Goal: Task Accomplishment & Management: Use online tool/utility

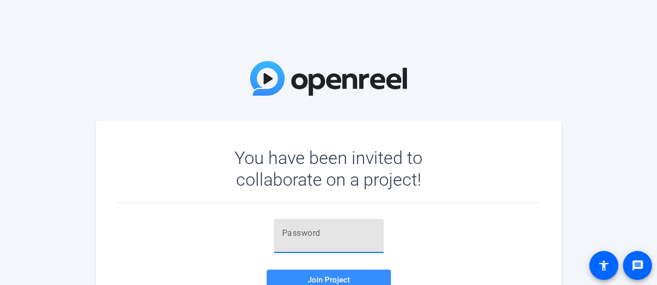
click at [312, 232] on input "text" at bounding box center [328, 233] width 93 height 12
paste input "Jq8fjR"
type input "Jq8fjR"
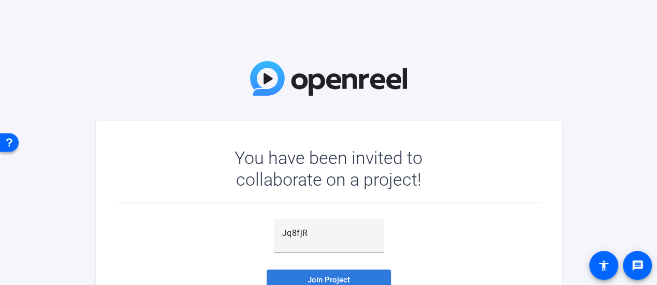
click at [305, 272] on span at bounding box center [329, 280] width 124 height 25
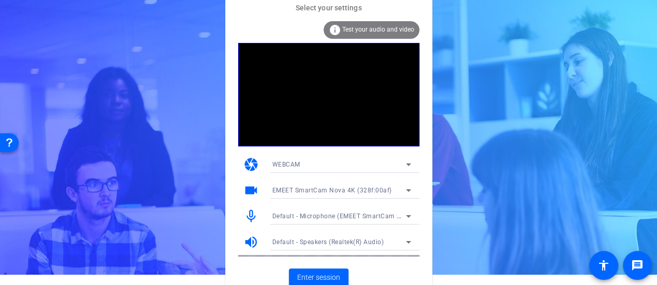
scroll to position [16, 0]
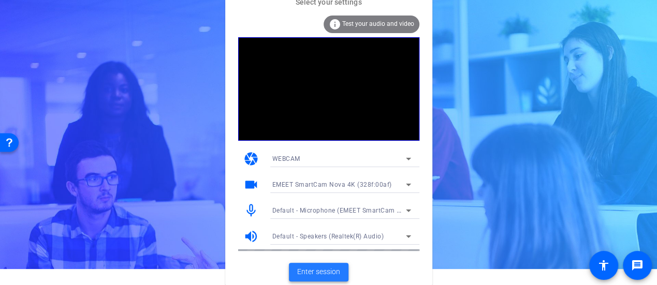
click at [323, 278] on span at bounding box center [319, 272] width 60 height 25
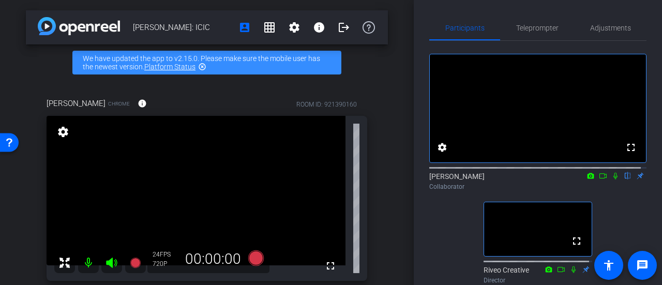
click at [612, 180] on icon at bounding box center [616, 175] width 8 height 7
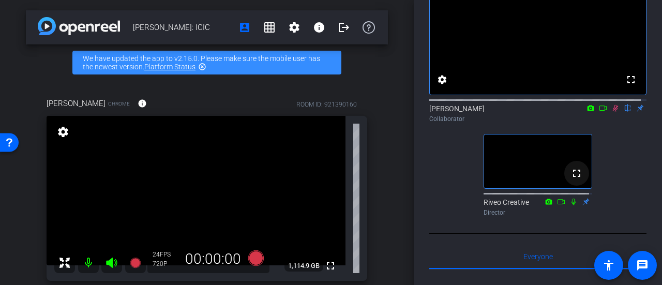
scroll to position [52, 0]
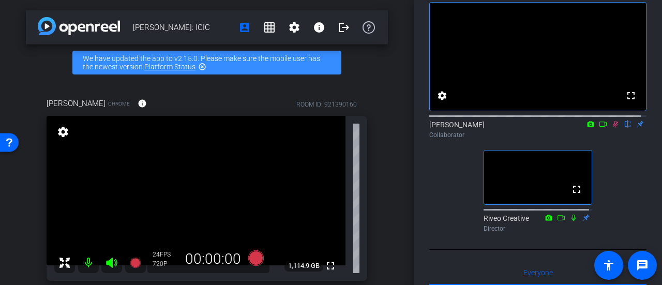
click at [612, 128] on icon at bounding box center [616, 124] width 8 height 7
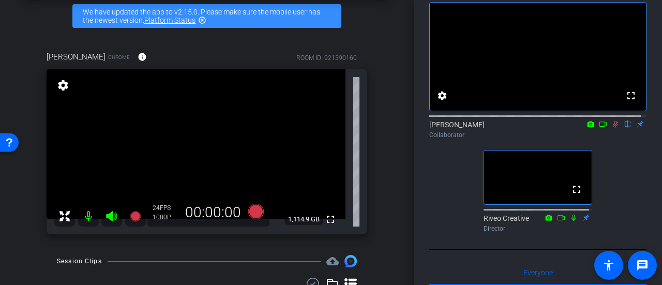
scroll to position [37, 0]
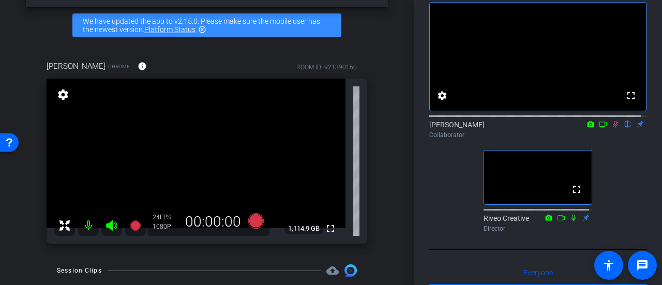
click at [610, 129] on mat-icon at bounding box center [616, 124] width 12 height 9
click at [612, 128] on icon at bounding box center [616, 124] width 8 height 7
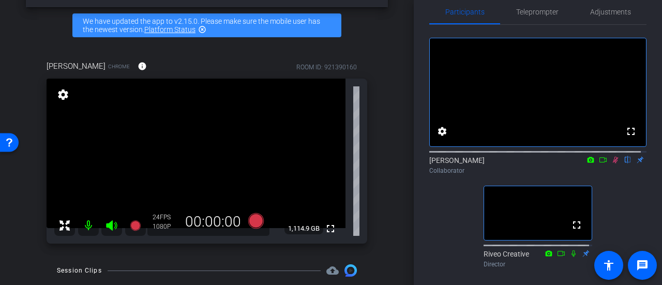
scroll to position [0, 0]
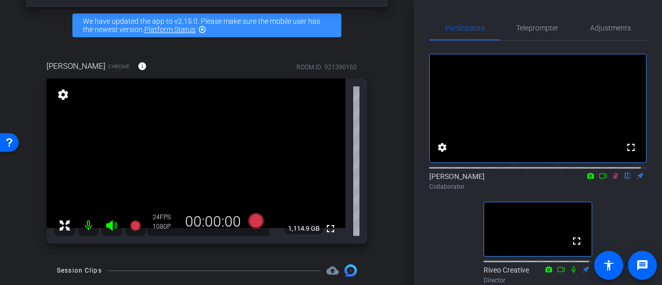
click at [610, 181] on mat-icon at bounding box center [616, 175] width 12 height 9
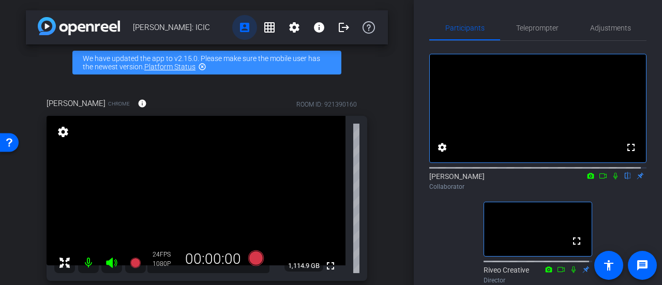
click at [239, 31] on mat-icon "account_box" at bounding box center [245, 27] width 12 height 12
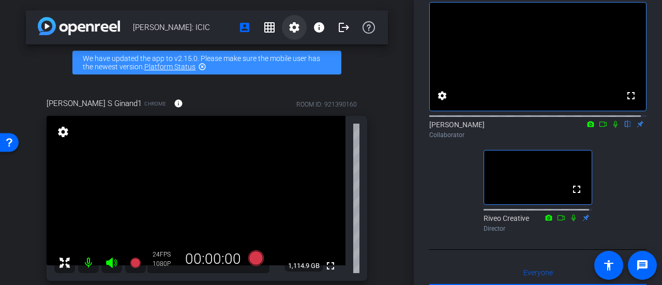
click at [293, 35] on span at bounding box center [294, 27] width 25 height 25
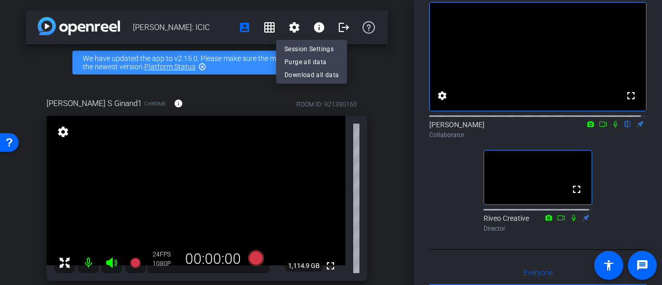
click at [289, 31] on div at bounding box center [331, 142] width 662 height 285
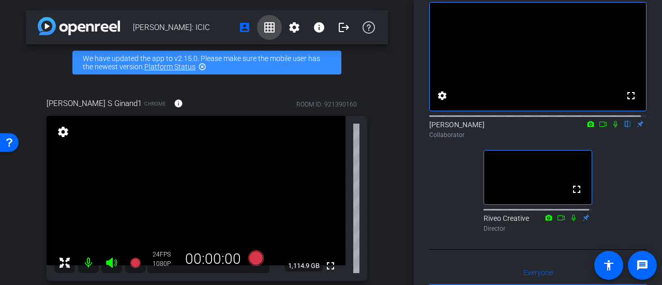
click at [267, 27] on mat-icon "grid_on" at bounding box center [269, 27] width 12 height 12
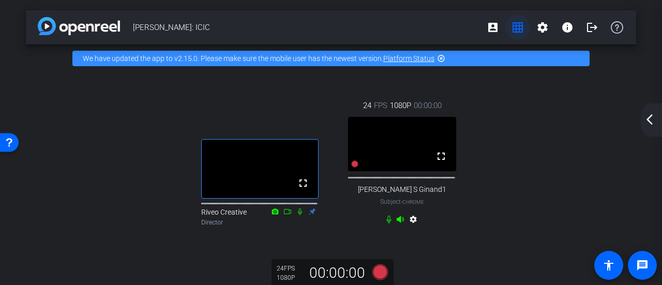
click at [512, 25] on mat-icon "grid_on" at bounding box center [518, 27] width 12 height 12
click at [512, 26] on mat-icon "grid_on" at bounding box center [518, 27] width 12 height 12
click at [487, 31] on mat-icon "account_box" at bounding box center [493, 27] width 12 height 12
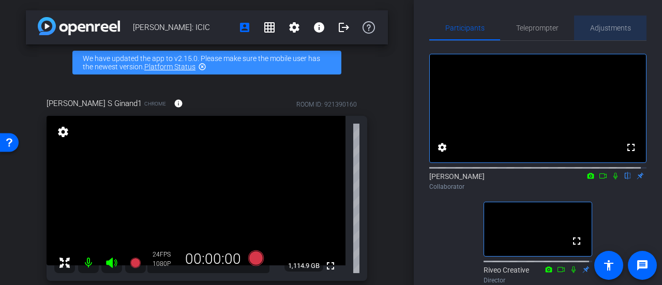
click at [614, 22] on span "Adjustments" at bounding box center [610, 28] width 41 height 25
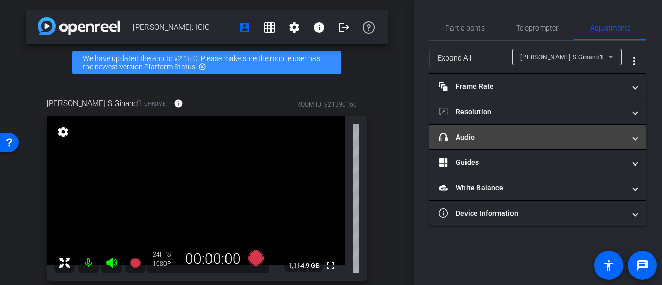
click at [526, 137] on mat-panel-title "headphone icon Audio" at bounding box center [532, 137] width 186 height 11
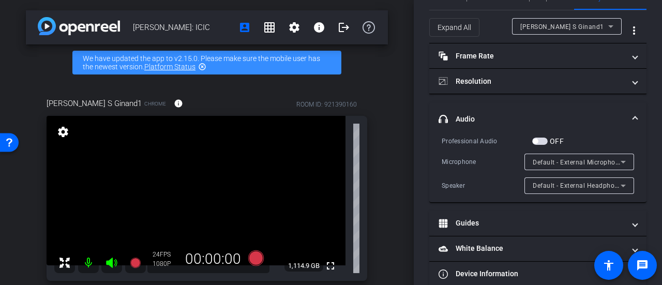
scroll to position [46, 0]
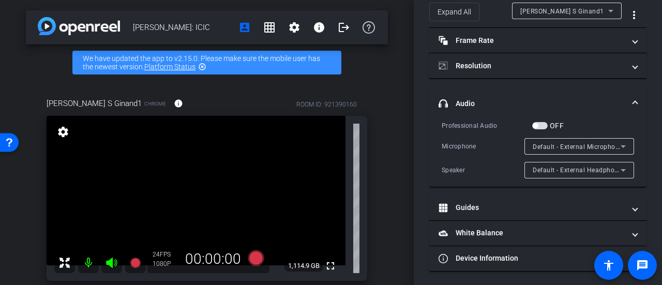
click at [580, 149] on span "Default - External Microphone (Built-in)" at bounding box center [591, 146] width 117 height 8
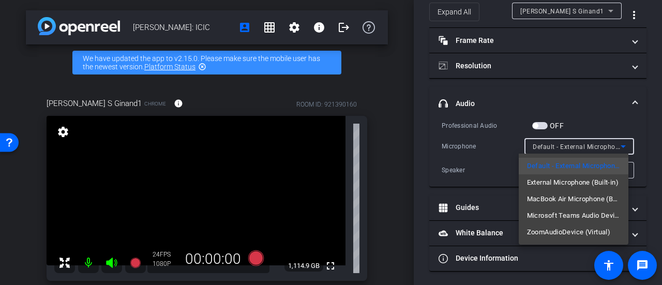
click at [580, 149] on div at bounding box center [331, 142] width 662 height 285
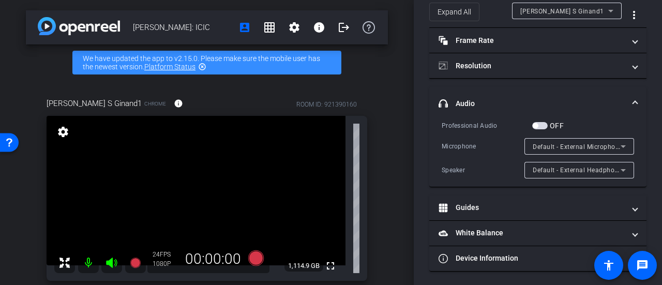
click at [564, 166] on span "Default - External Headphones (Built-in)" at bounding box center [593, 170] width 120 height 8
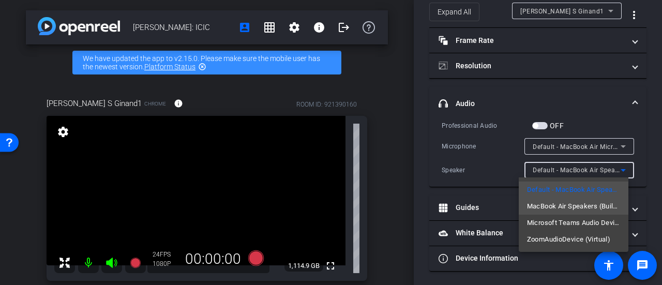
click at [577, 212] on span "MacBook Air Speakers (Built-in)" at bounding box center [573, 206] width 93 height 12
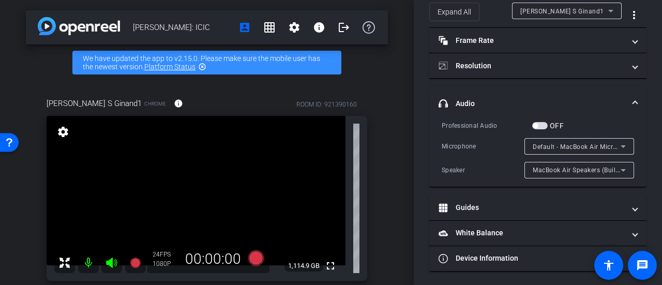
click at [488, 173] on div "Speaker" at bounding box center [483, 170] width 83 height 10
click at [572, 170] on span "MacBook Air Speakers (Built-in)" at bounding box center [580, 170] width 95 height 8
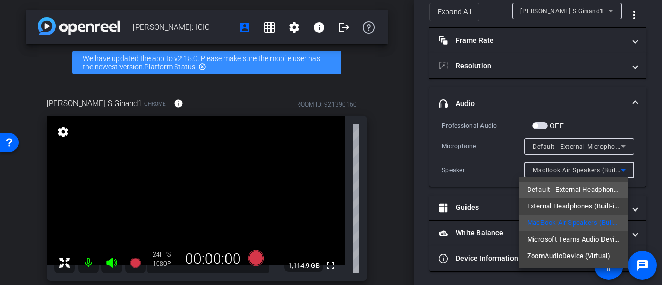
click at [587, 191] on span "Default - External Headphones (Built-in)" at bounding box center [573, 190] width 93 height 12
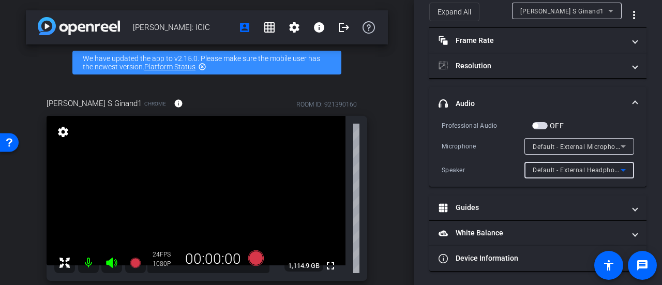
click at [491, 170] on div "Speaker" at bounding box center [483, 170] width 83 height 10
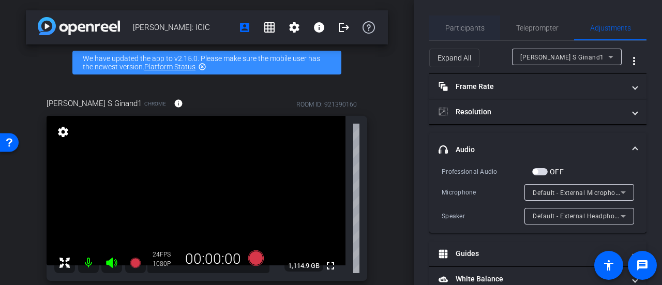
click at [464, 33] on span "Participants" at bounding box center [465, 28] width 39 height 25
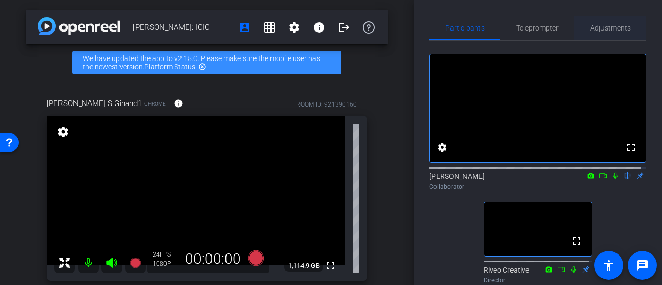
click at [605, 26] on span "Adjustments" at bounding box center [610, 27] width 41 height 7
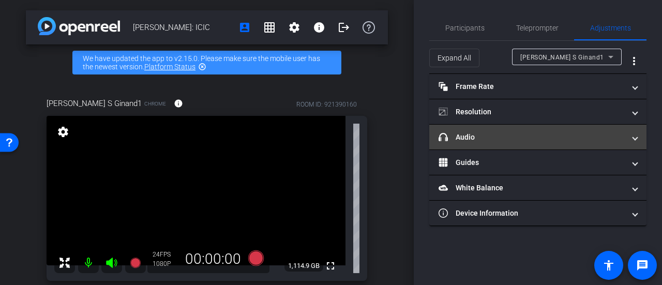
click at [550, 133] on mat-panel-title "headphone icon Audio" at bounding box center [532, 137] width 186 height 11
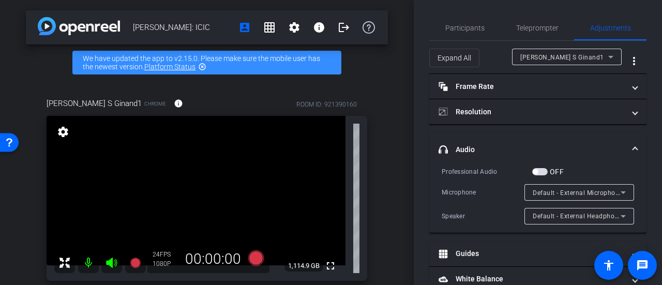
scroll to position [46, 0]
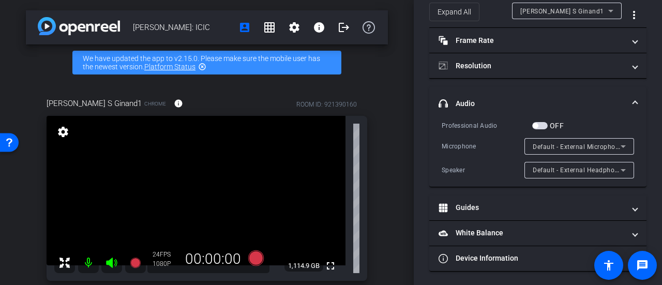
click at [593, 168] on span "Default - External Headphones (Built-in)" at bounding box center [593, 170] width 120 height 8
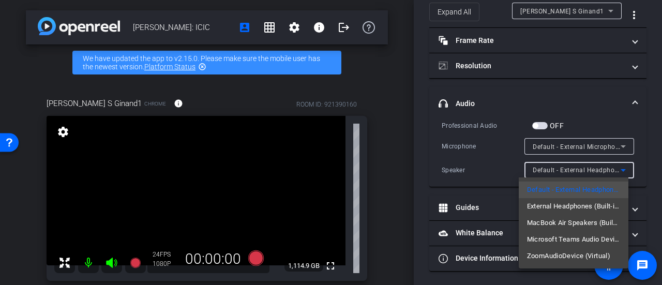
click at [564, 223] on span "MacBook Air Speakers (Built-in)" at bounding box center [573, 223] width 93 height 12
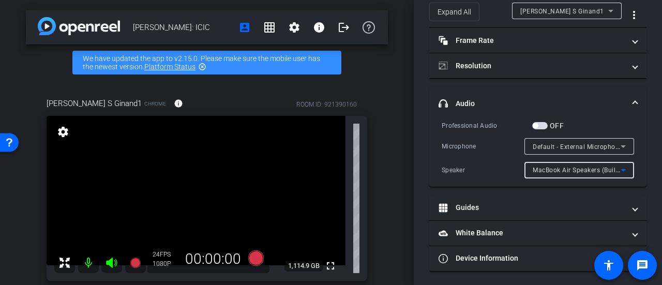
click at [648, 162] on div "Participants Teleprompter Adjustments settings [PERSON_NAME] flip Collaborator …" at bounding box center [538, 142] width 248 height 285
click at [565, 166] on span "MacBook Air Speakers (Built-in)" at bounding box center [580, 170] width 95 height 8
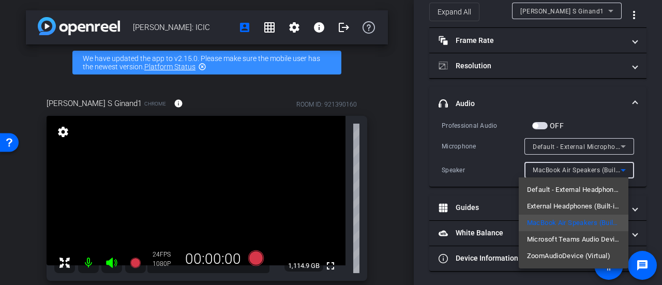
click at [647, 144] on div at bounding box center [331, 142] width 662 height 285
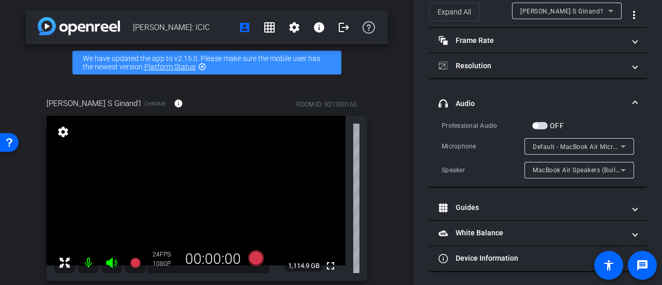
click at [585, 165] on div "MacBook Air Speakers (Built-in)" at bounding box center [577, 170] width 88 height 13
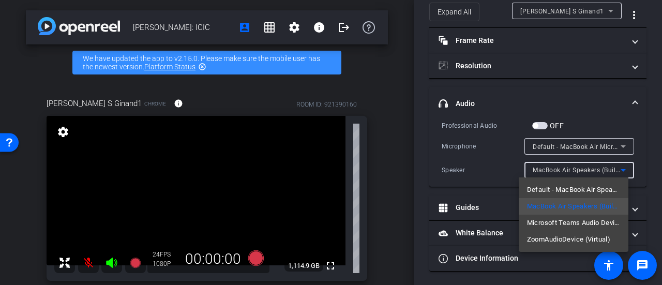
click at [654, 159] on div at bounding box center [331, 142] width 662 height 285
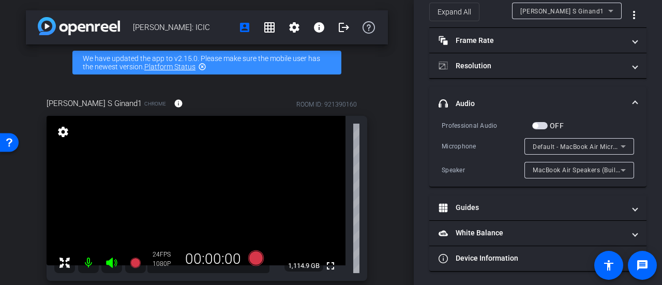
click at [575, 162] on div "MacBook Air Speakers (Built-in)" at bounding box center [579, 170] width 93 height 17
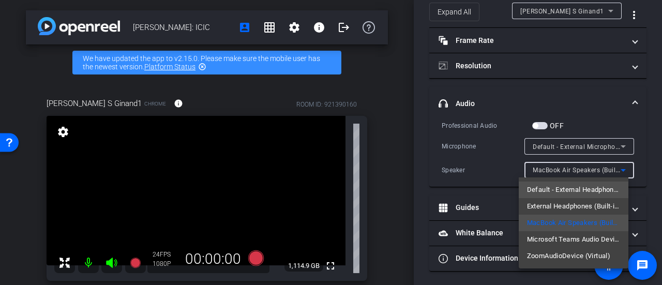
click at [573, 184] on span "Default - External Headphones (Built-in)" at bounding box center [573, 190] width 93 height 12
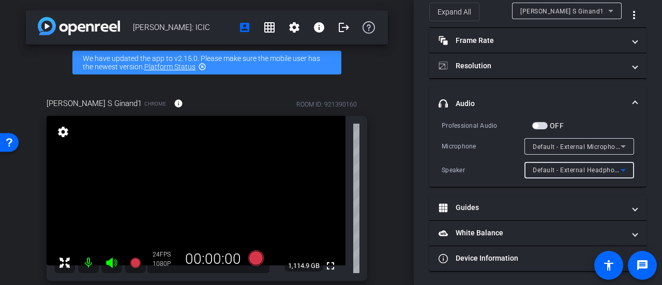
click at [647, 140] on div "Participants Teleprompter Adjustments settings [PERSON_NAME] flip Collaborator …" at bounding box center [538, 142] width 248 height 285
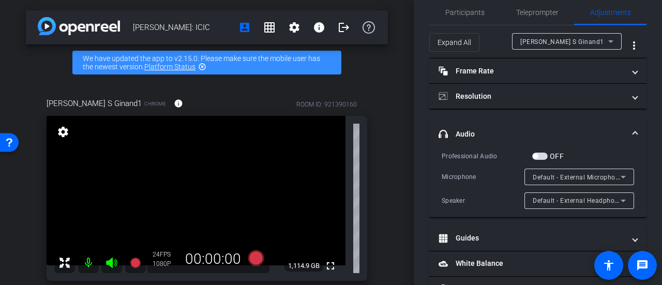
scroll to position [0, 0]
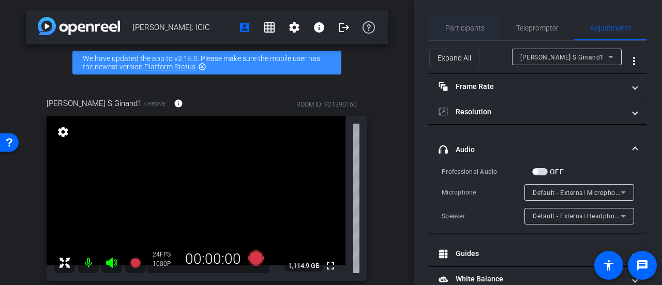
click at [444, 16] on div "Participants" at bounding box center [465, 28] width 71 height 25
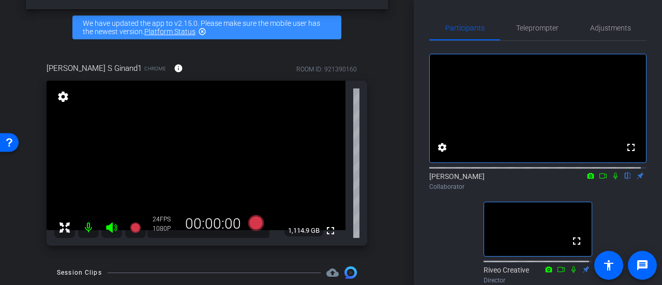
scroll to position [52, 0]
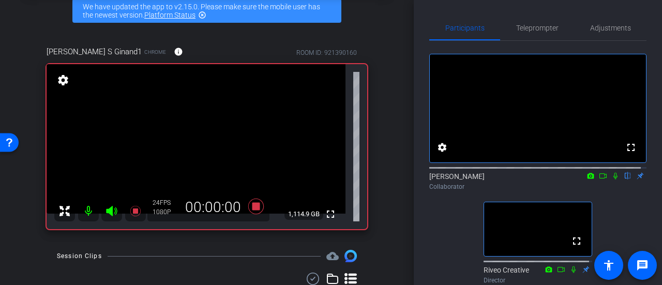
click at [613, 180] on icon at bounding box center [616, 175] width 8 height 7
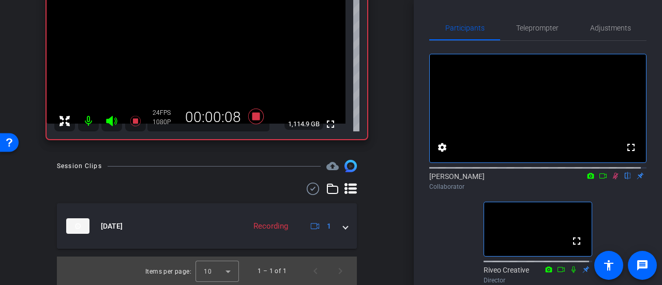
scroll to position [90, 0]
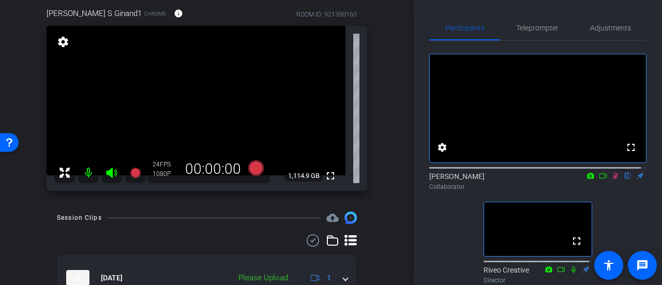
click at [612, 180] on icon at bounding box center [616, 175] width 8 height 7
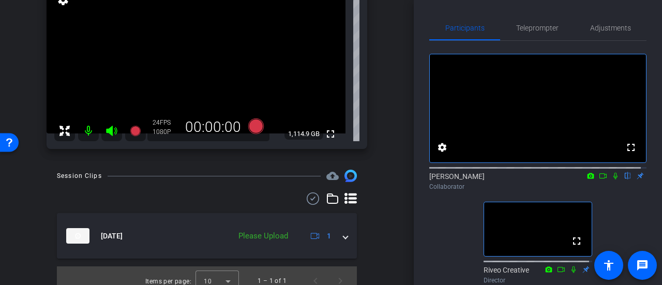
scroll to position [142, 0]
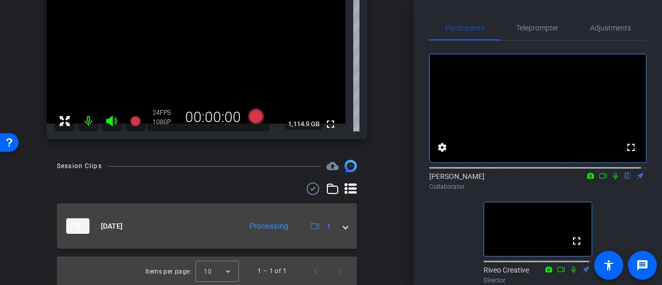
click at [338, 235] on mat-expansion-panel-header "[DATE] Processing 1" at bounding box center [207, 226] width 300 height 46
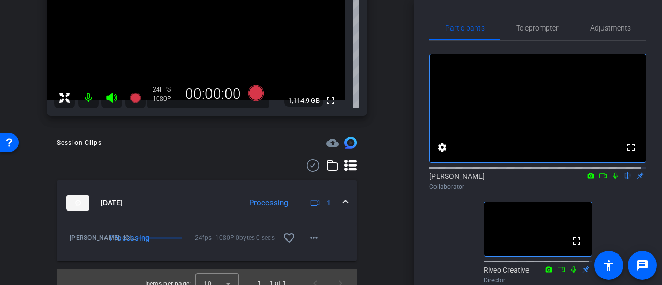
scroll to position [178, 0]
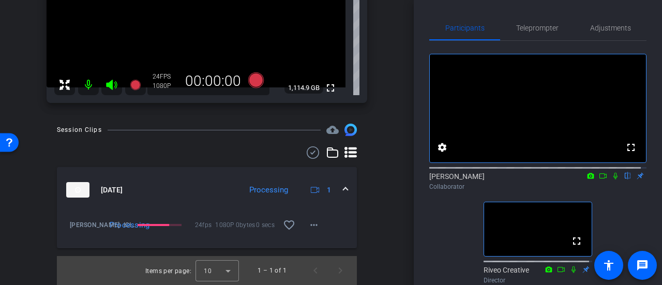
click at [612, 180] on icon at bounding box center [616, 175] width 8 height 7
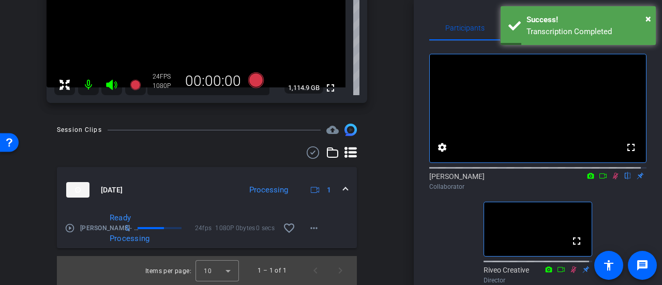
click at [67, 229] on mat-icon "play_circle_outline" at bounding box center [70, 228] width 10 height 10
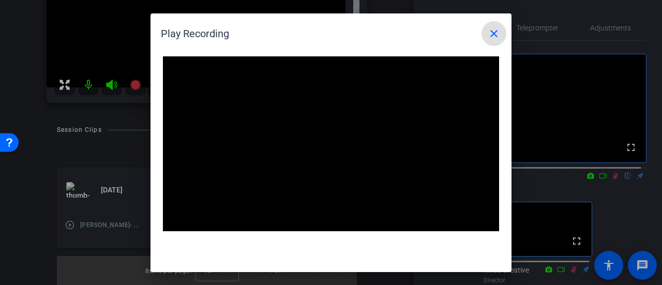
click at [496, 32] on mat-icon "close" at bounding box center [494, 33] width 12 height 12
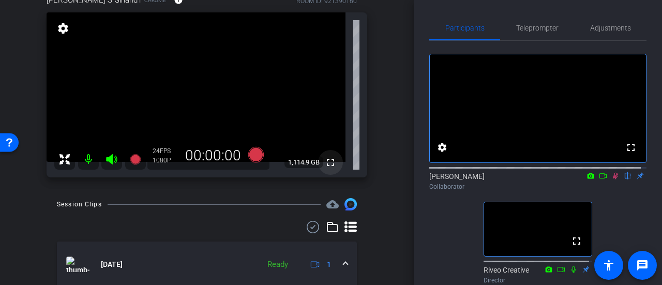
scroll to position [52, 0]
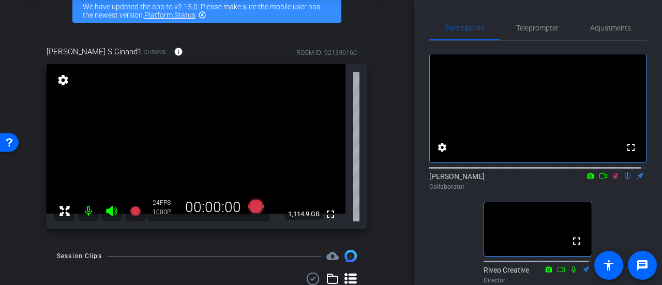
click at [612, 180] on icon at bounding box center [616, 175] width 8 height 7
click at [614, 180] on icon at bounding box center [616, 176] width 4 height 7
click at [599, 180] on icon at bounding box center [603, 175] width 8 height 7
click at [612, 180] on icon at bounding box center [616, 175] width 8 height 7
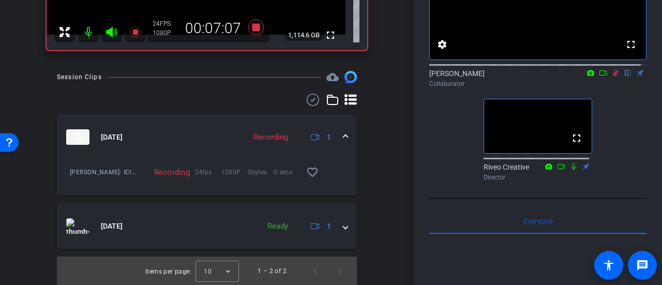
scroll to position [103, 0]
click at [612, 76] on icon at bounding box center [616, 72] width 8 height 7
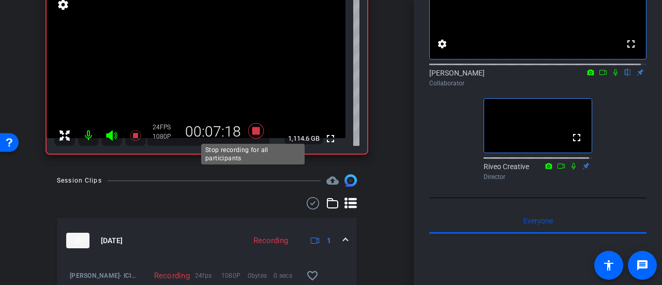
click at [250, 126] on icon at bounding box center [256, 131] width 25 height 19
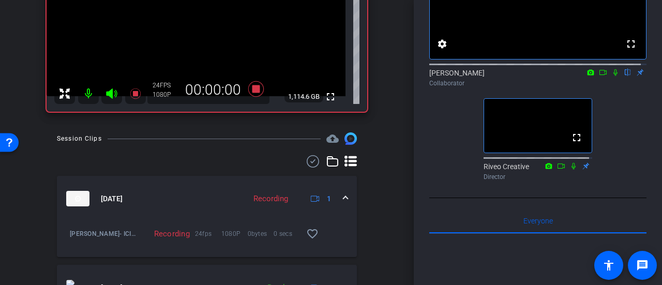
scroll to position [179, 0]
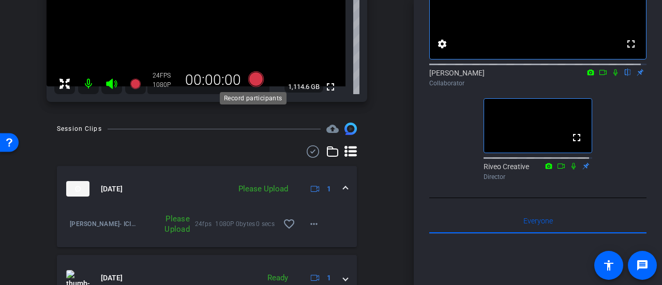
click at [255, 77] on icon at bounding box center [256, 79] width 16 height 16
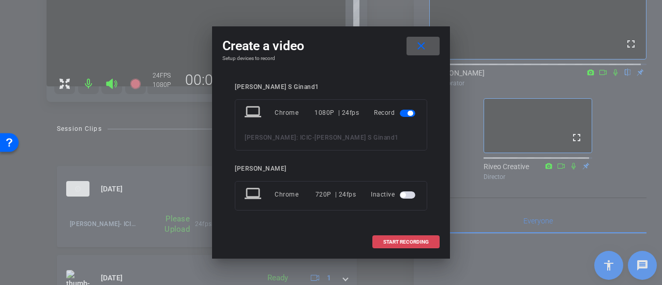
click at [409, 242] on span "START RECORDING" at bounding box center [406, 242] width 46 height 5
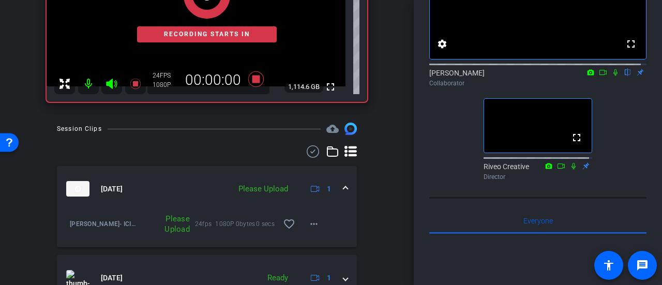
click at [612, 76] on icon at bounding box center [616, 72] width 8 height 7
click at [314, 227] on mat-icon "more_horiz" at bounding box center [314, 224] width 12 height 12
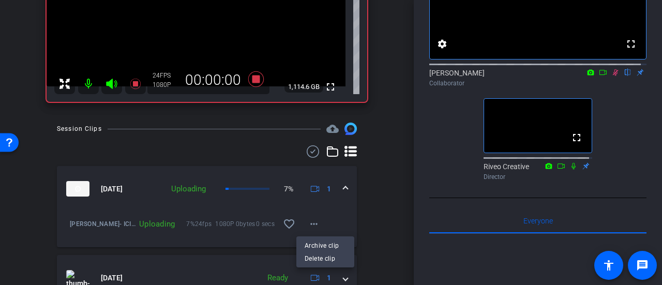
click at [371, 207] on div at bounding box center [331, 142] width 662 height 285
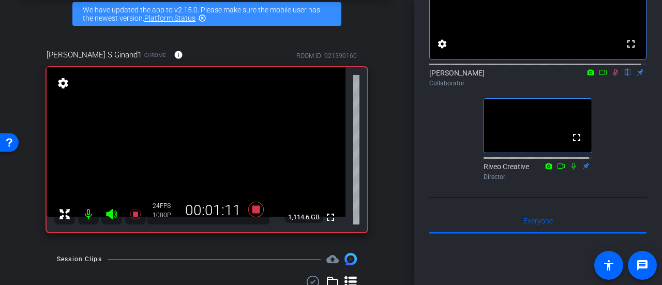
scroll to position [0, 0]
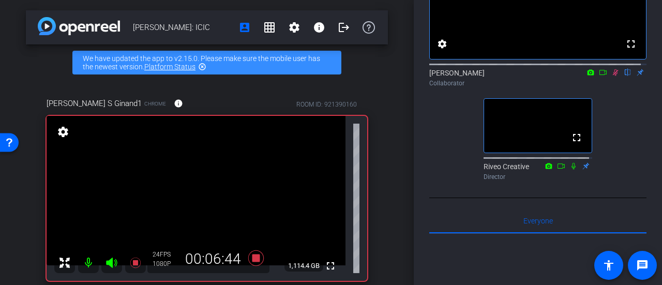
click at [601, 76] on icon at bounding box center [603, 72] width 8 height 7
click at [613, 75] on icon at bounding box center [616, 72] width 6 height 6
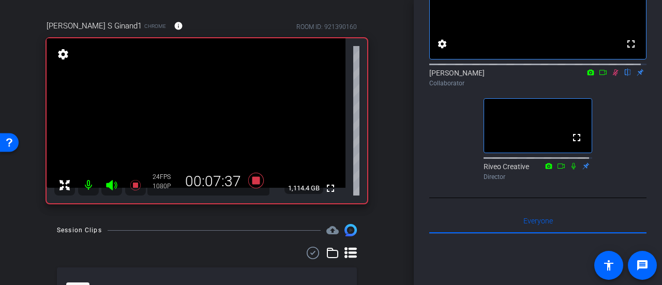
scroll to position [129, 0]
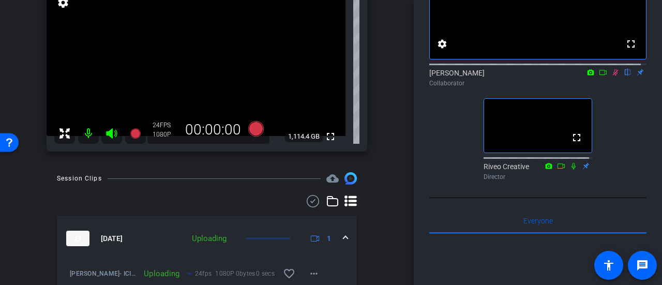
drag, startPoint x: 609, startPoint y: 82, endPoint x: 598, endPoint y: 101, distance: 21.6
click at [598, 91] on div "[PERSON_NAME] flip Collaborator" at bounding box center [538, 76] width 217 height 32
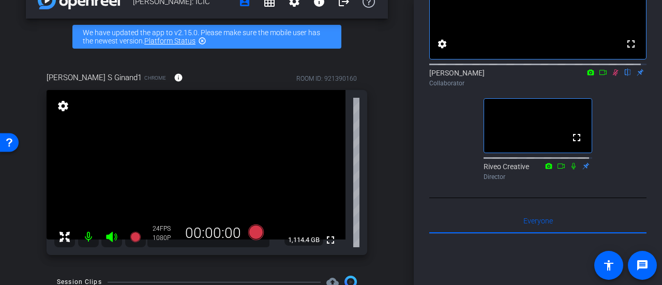
scroll to position [26, 0]
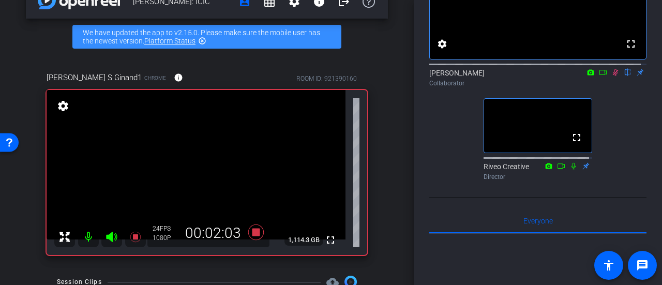
click at [613, 76] on icon at bounding box center [616, 72] width 6 height 7
click at [614, 76] on icon at bounding box center [616, 72] width 4 height 7
click at [612, 76] on icon at bounding box center [616, 72] width 8 height 7
click at [597, 77] on mat-icon at bounding box center [603, 72] width 12 height 9
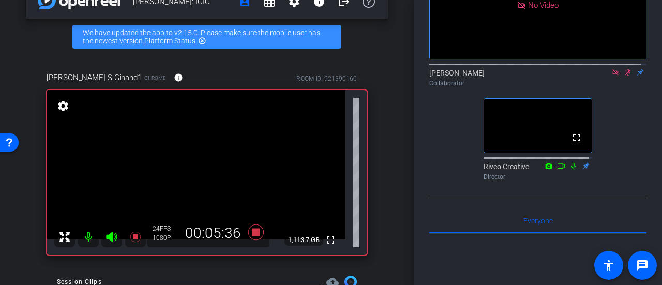
click at [612, 76] on icon at bounding box center [616, 72] width 8 height 7
click at [613, 76] on icon at bounding box center [616, 72] width 8 height 7
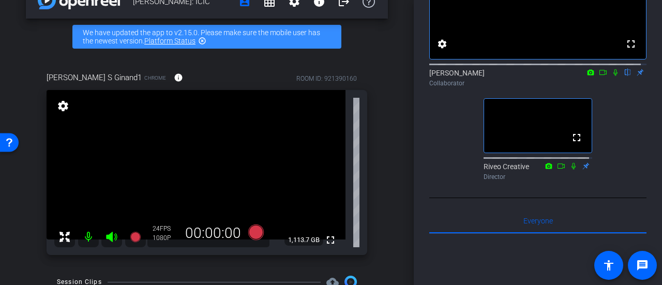
click at [614, 76] on icon at bounding box center [616, 72] width 4 height 7
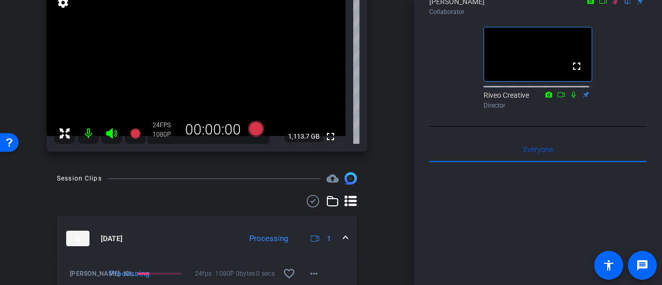
scroll to position [52, 0]
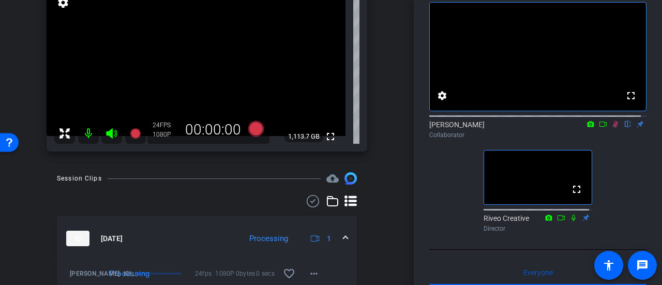
click at [612, 128] on icon at bounding box center [616, 124] width 8 height 7
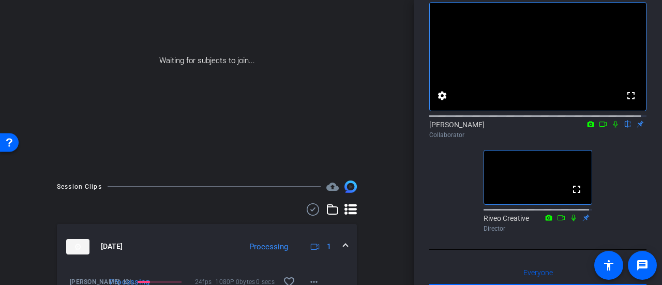
scroll to position [137, 0]
